Goal: Task Accomplishment & Management: Use online tool/utility

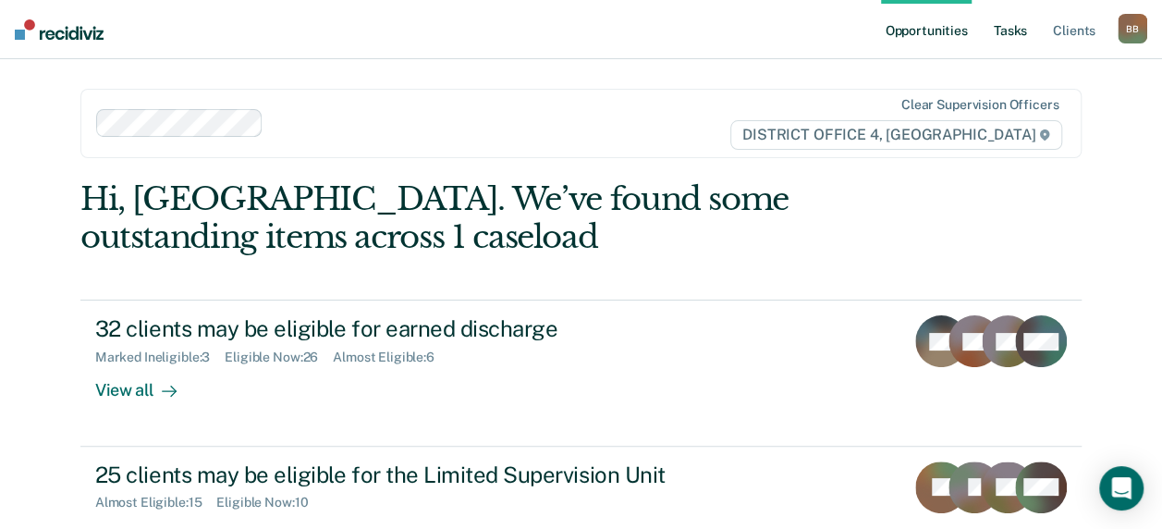
click at [1009, 26] on link "Tasks" at bounding box center [1010, 29] width 41 height 59
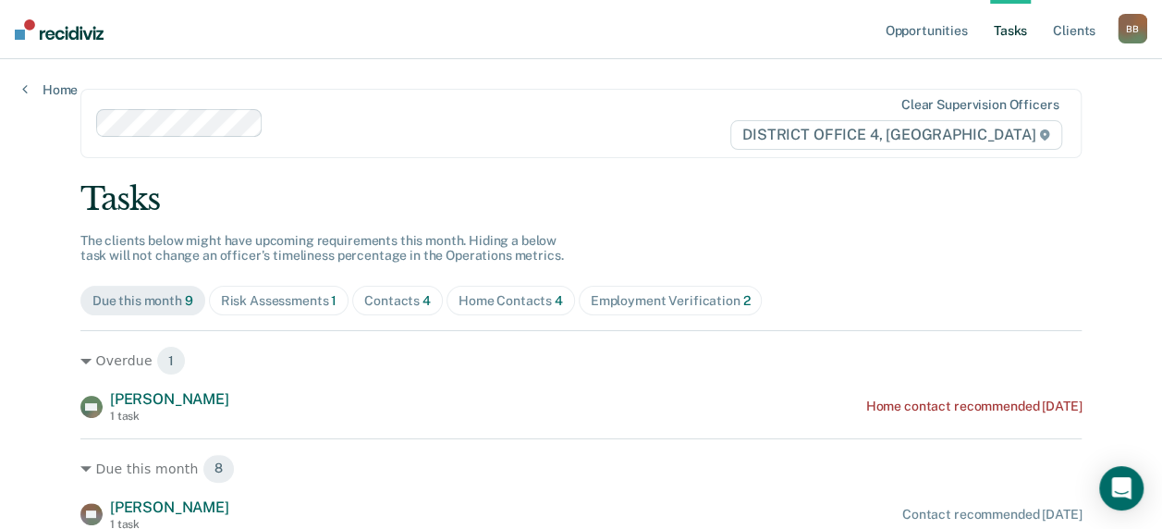
click at [624, 300] on div "Employment Verification 2" at bounding box center [671, 301] width 160 height 16
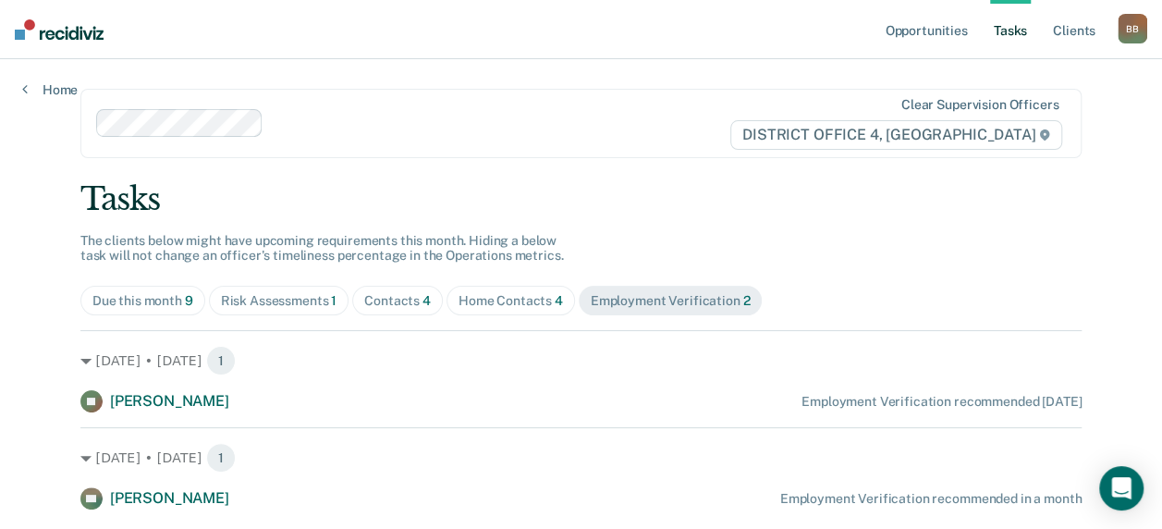
click at [624, 300] on div "Employment Verification 2" at bounding box center [671, 301] width 160 height 16
